Goal: Task Accomplishment & Management: Use online tool/utility

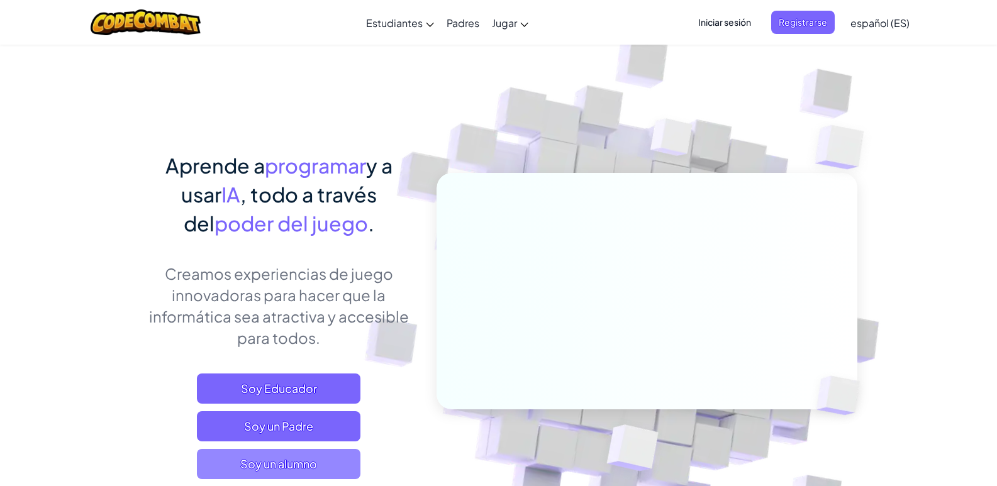
click at [333, 459] on span "Soy un alumno" at bounding box center [279, 464] width 164 height 30
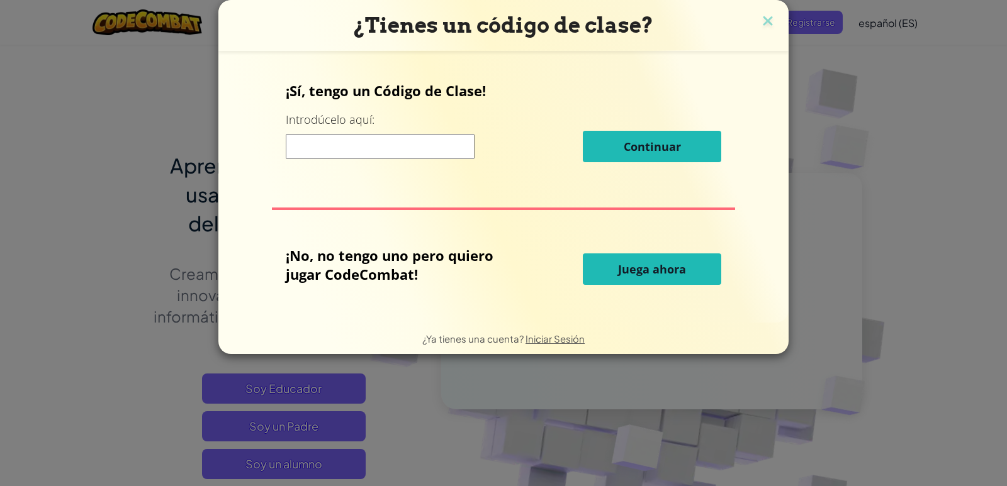
click at [631, 268] on span "Juega ahora" at bounding box center [652, 269] width 68 height 15
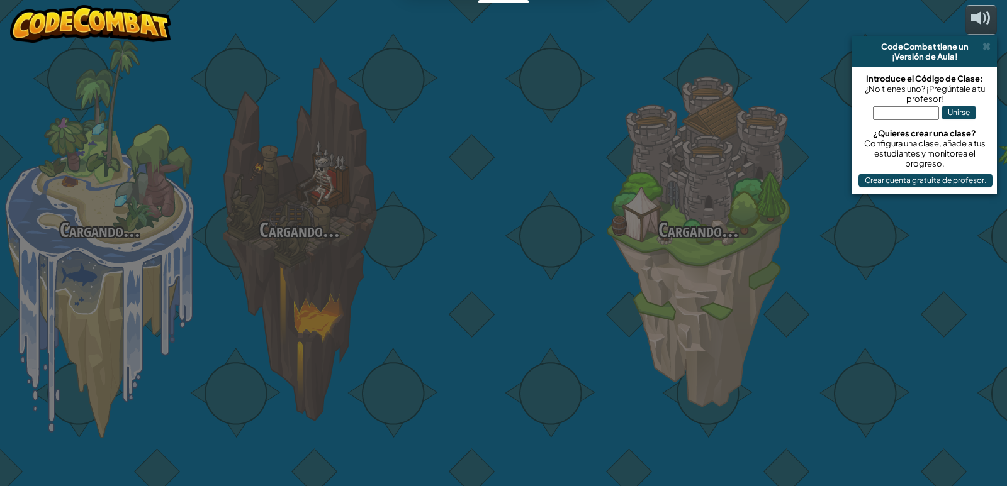
select select "es-ES"
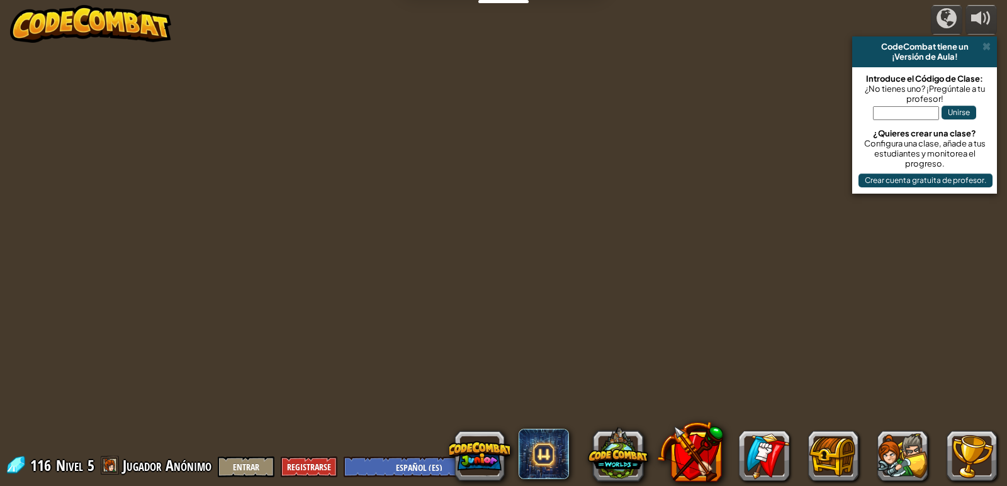
select select "es-ES"
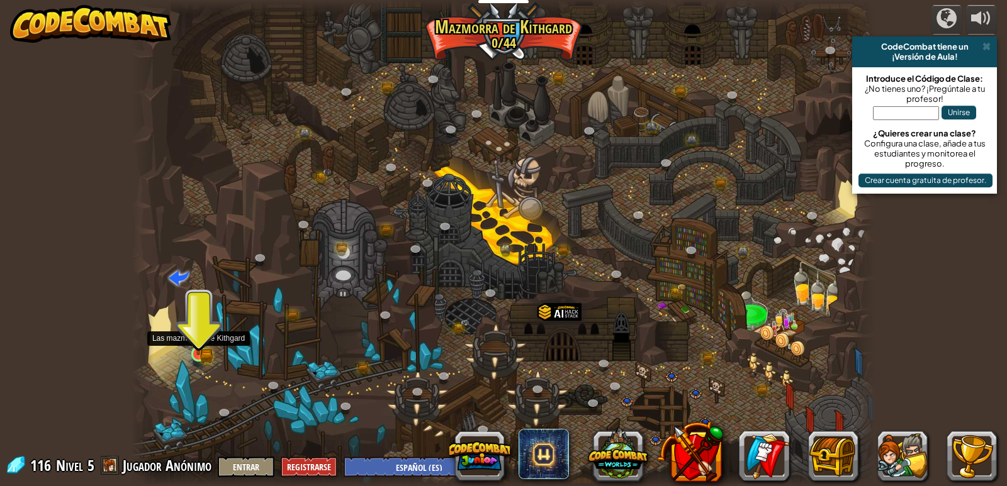
click at [189, 353] on img at bounding box center [198, 335] width 19 height 42
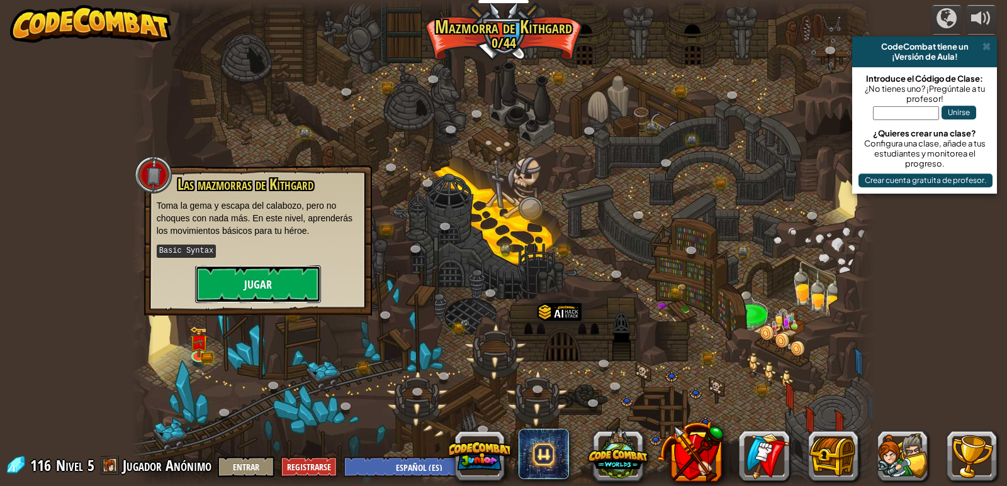
click at [245, 284] on button "Jugar" at bounding box center [258, 285] width 126 height 38
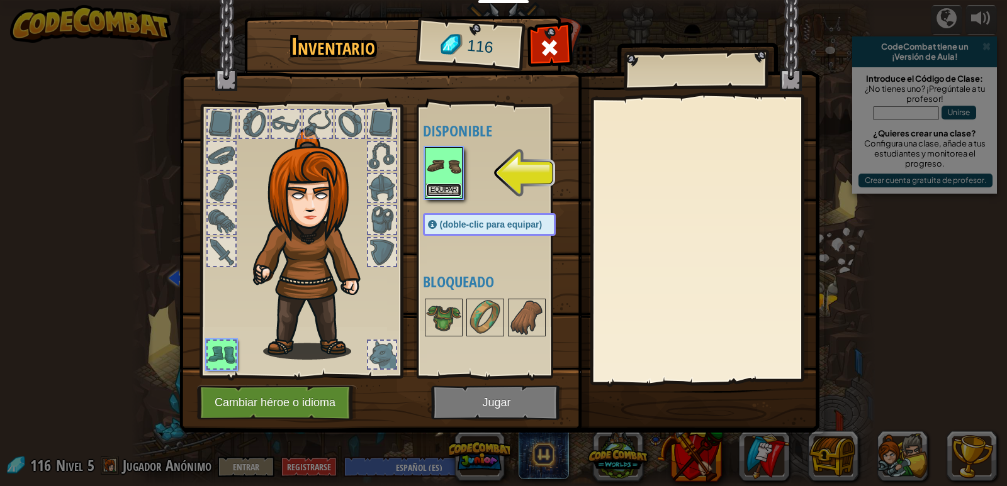
click at [439, 189] on button "Equipar" at bounding box center [443, 190] width 35 height 13
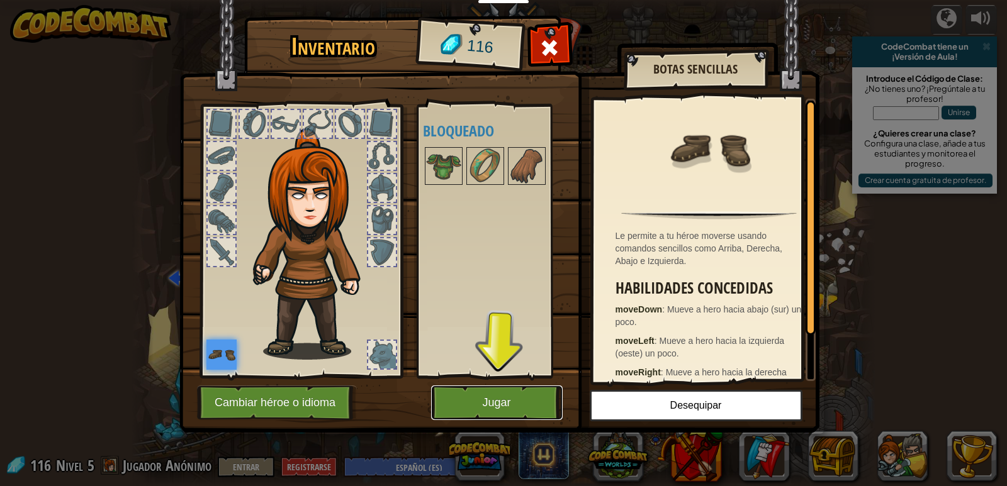
click at [517, 411] on button "Jugar" at bounding box center [497, 403] width 132 height 35
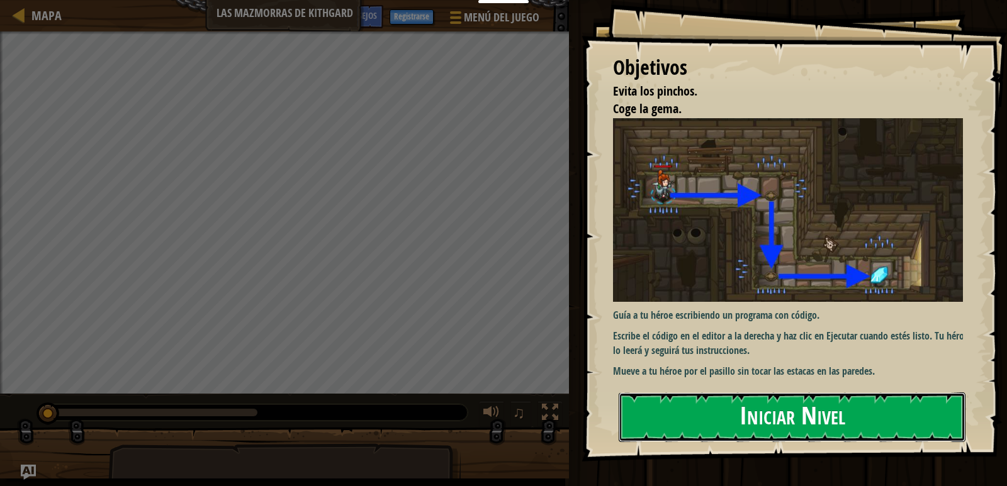
click at [813, 417] on button "Iniciar Nivel" at bounding box center [792, 418] width 347 height 50
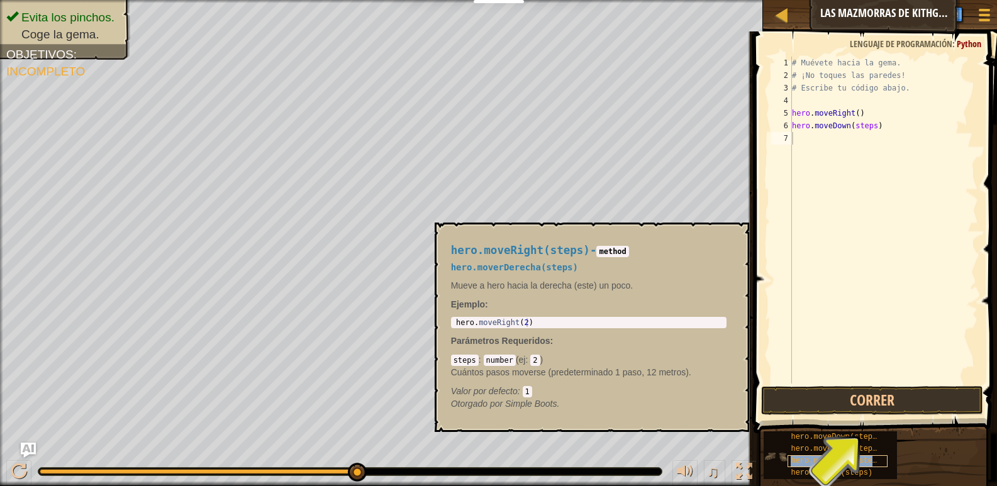
type textarea "hero.moveRight(steps)"
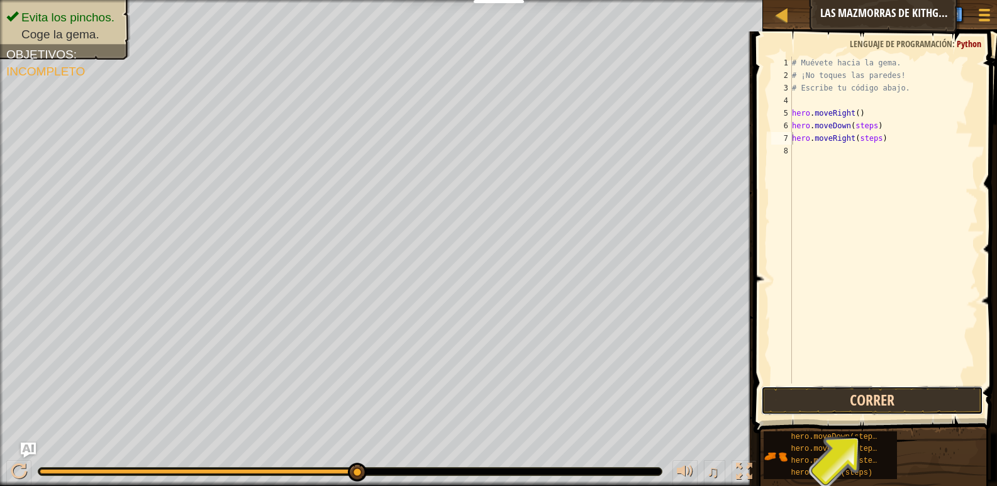
click at [885, 401] on button "Correr" at bounding box center [872, 400] width 222 height 29
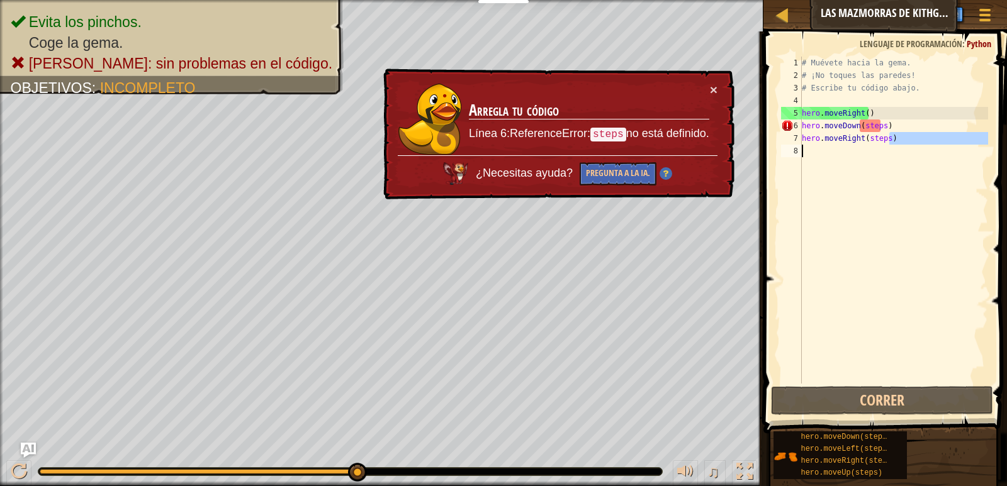
drag, startPoint x: 901, startPoint y: 131, endPoint x: 916, endPoint y: 223, distance: 93.7
click at [917, 239] on div "# Muévete hacia la gema. # ¡No toques las paredes! # Escribe tu código abajo. h…" at bounding box center [893, 233] width 189 height 352
click at [917, 239] on div "# Muévete hacia la gema. # ¡No toques las paredes! # Escribe tu código abajo. h…" at bounding box center [893, 220] width 189 height 327
